Goal: Navigation & Orientation: Find specific page/section

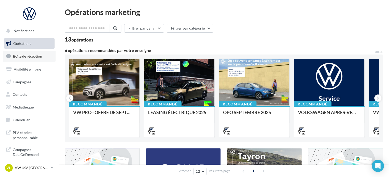
click at [39, 59] on link "Boîte de réception" at bounding box center [29, 56] width 52 height 11
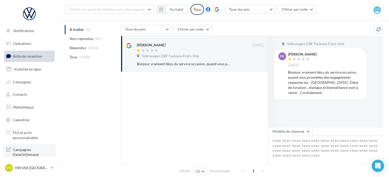
scroll to position [51, 0]
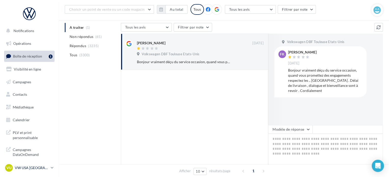
click at [33, 169] on p "VW USA [GEOGRAPHIC_DATA]" at bounding box center [32, 167] width 34 height 5
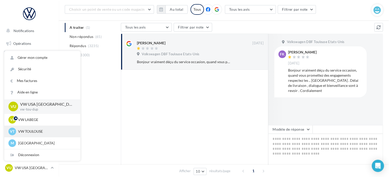
click at [36, 132] on p "VW TOULOUSE" at bounding box center [46, 131] width 56 height 5
